Goal: Navigation & Orientation: Find specific page/section

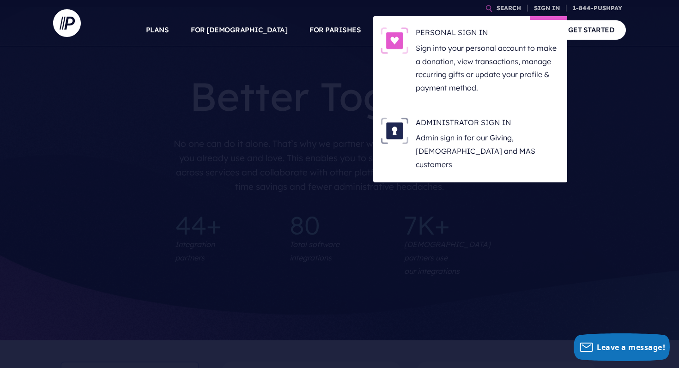
click at [460, 113] on li "ADMINISTRATOR SIGN IN Admin sign in for our Giving, ChurchStaq and MAS customers" at bounding box center [470, 144] width 179 height 76
click at [447, 122] on h6 "ADMINISTRATOR SIGN IN" at bounding box center [488, 124] width 144 height 14
click at [430, 128] on h6 "ADMINISTRATOR SIGN IN" at bounding box center [488, 124] width 144 height 14
click at [447, 123] on h6 "ADMINISTRATOR SIGN IN" at bounding box center [488, 124] width 144 height 14
click at [469, 121] on h6 "ADMINISTRATOR SIGN IN" at bounding box center [488, 124] width 144 height 14
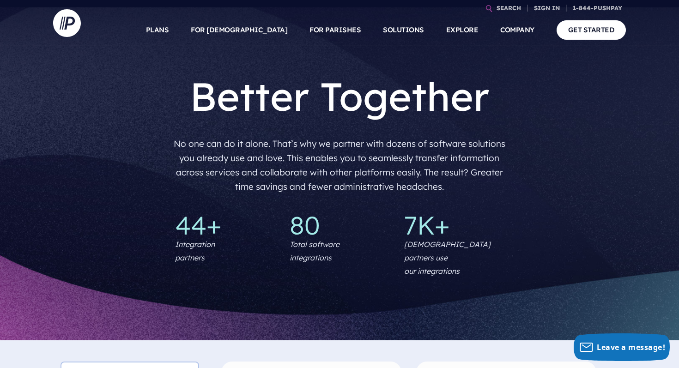
click at [610, 111] on div "Better Together No one can do it alone. That’s why we partner with dozens of so…" at bounding box center [339, 173] width 679 height 333
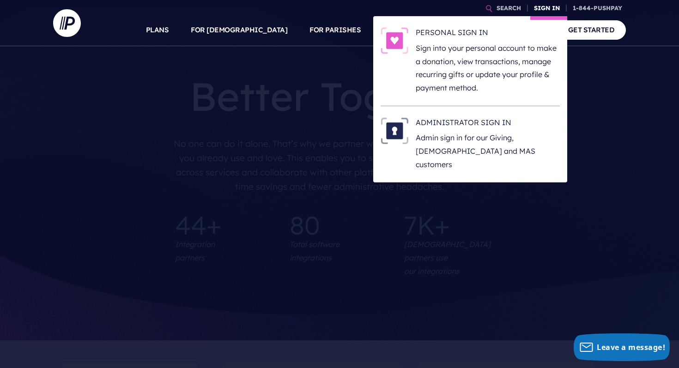
click at [539, 7] on link "SIGN IN" at bounding box center [546, 8] width 33 height 16
click at [480, 115] on li "ADMINISTRATOR SIGN IN Admin sign in for our Giving, [DEMOGRAPHIC_DATA] and MAS …" at bounding box center [470, 144] width 179 height 76
click at [478, 120] on h6 "ADMINISTRATOR SIGN IN" at bounding box center [488, 124] width 144 height 14
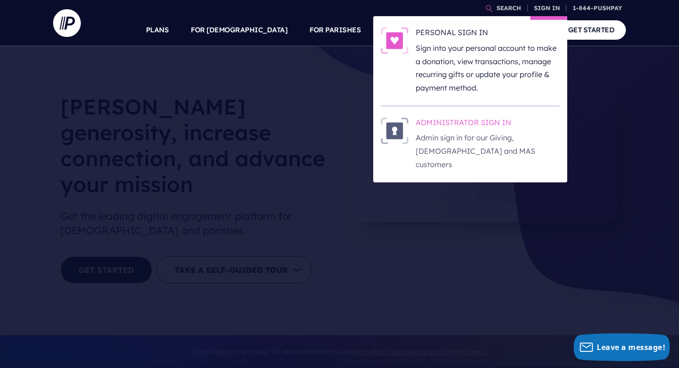
click at [435, 128] on h6 "ADMINISTRATOR SIGN IN" at bounding box center [488, 124] width 144 height 14
